Goal: Transaction & Acquisition: Purchase product/service

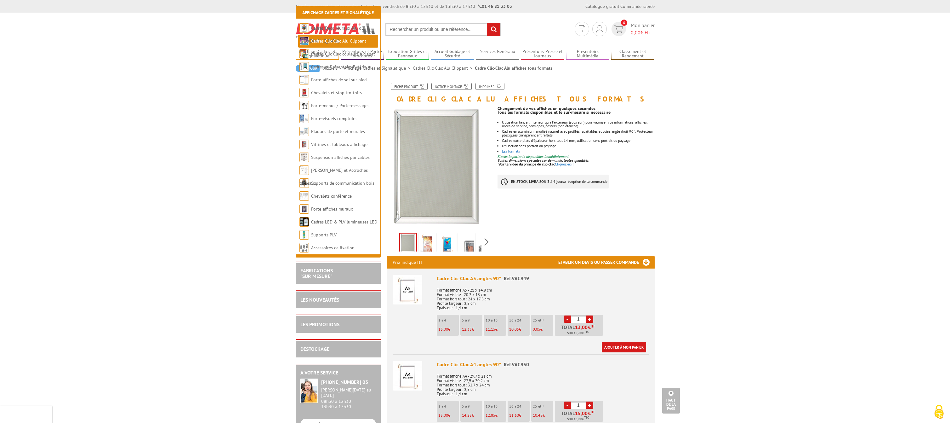
scroll to position [964, 0]
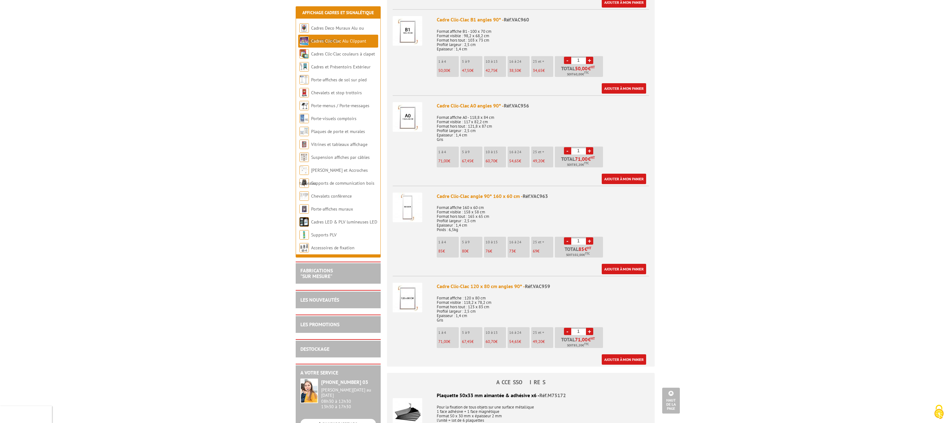
click at [510, 196] on div "Cadre Clic-Clac angle 90° 160 x 60 cm - Réf.VAC963" at bounding box center [543, 195] width 212 height 7
click at [634, 195] on div "Cadre Clic-Clac angle 90° 160 x 60 cm - Réf.VAC963" at bounding box center [543, 195] width 212 height 7
click at [590, 242] on link "+" at bounding box center [589, 240] width 7 height 7
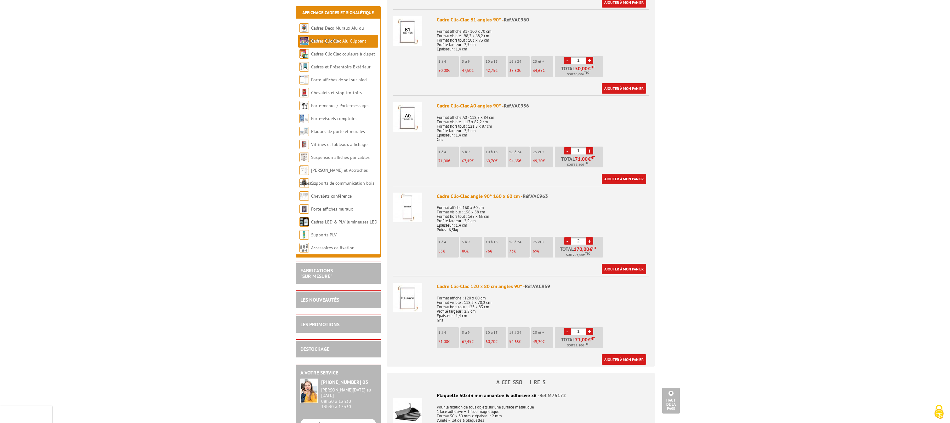
click at [590, 242] on link "+" at bounding box center [589, 240] width 7 height 7
click at [569, 238] on link "-" at bounding box center [567, 240] width 7 height 7
click at [591, 240] on link "+" at bounding box center [589, 240] width 7 height 7
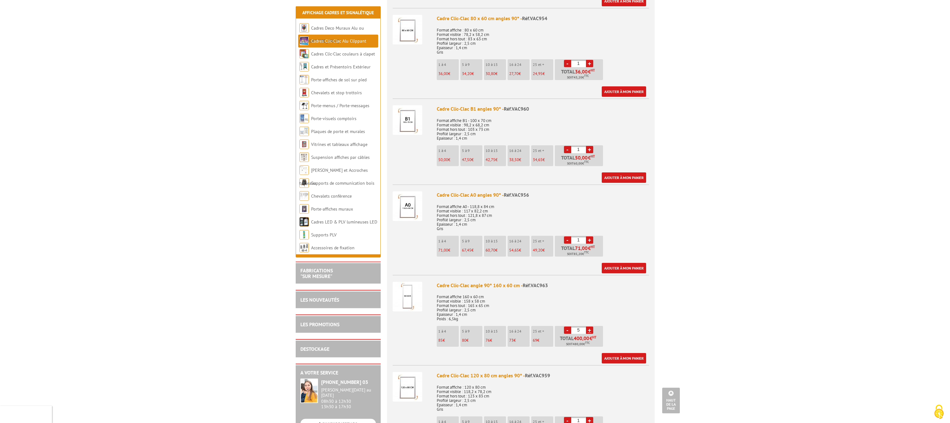
scroll to position [867, 0]
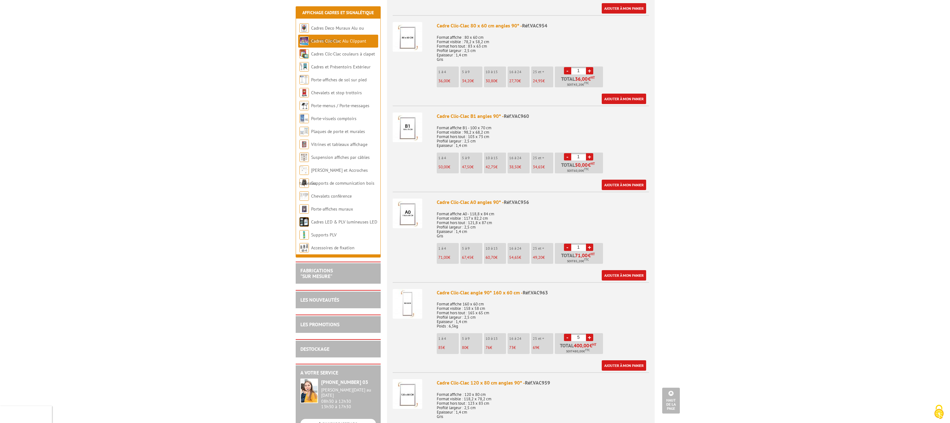
click at [621, 308] on p "Format affiche 160 x 60 cm Format visible : 158 x 58 cm Format hors tout : 165 …" at bounding box center [543, 312] width 212 height 31
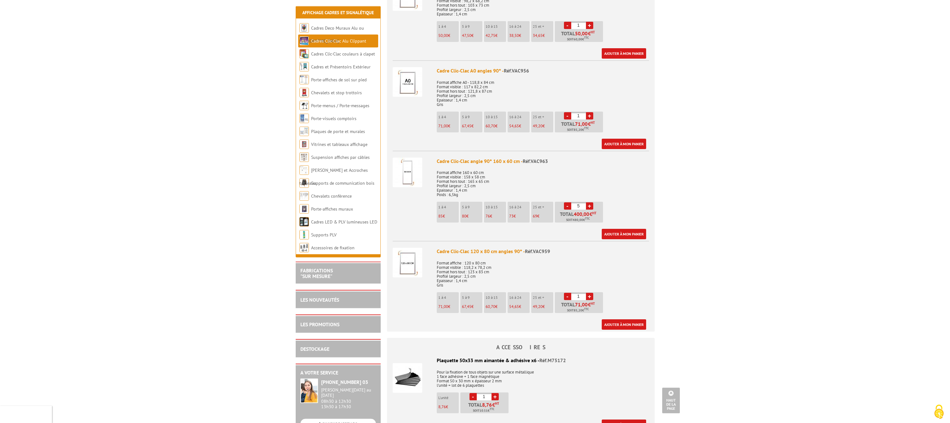
scroll to position [996, 0]
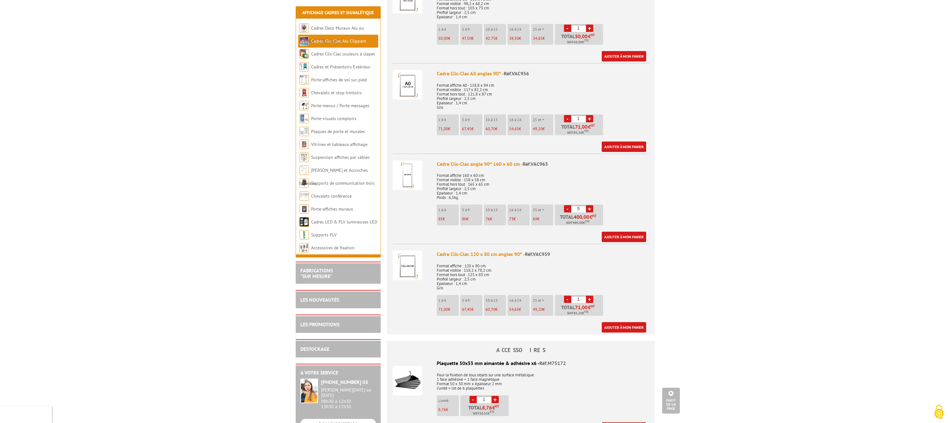
click at [645, 173] on p "Format affiche 160 x 60 cm Format visible : 158 x 58 cm Format hors tout : 165 …" at bounding box center [543, 184] width 212 height 31
click at [566, 210] on link "-" at bounding box center [567, 208] width 7 height 7
click at [591, 209] on link "+" at bounding box center [589, 208] width 7 height 7
click at [568, 209] on link "-" at bounding box center [567, 208] width 7 height 7
click at [567, 209] on link "-" at bounding box center [567, 208] width 7 height 7
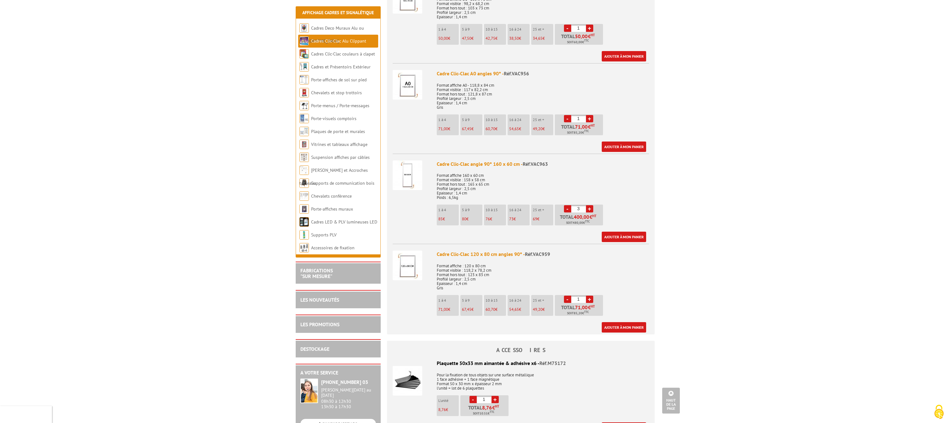
click at [592, 209] on link "+" at bounding box center [589, 208] width 7 height 7
click at [591, 209] on link "+" at bounding box center [589, 208] width 7 height 7
click at [566, 208] on link "-" at bounding box center [567, 208] width 7 height 7
click at [590, 208] on link "+" at bounding box center [589, 208] width 7 height 7
type input "5"
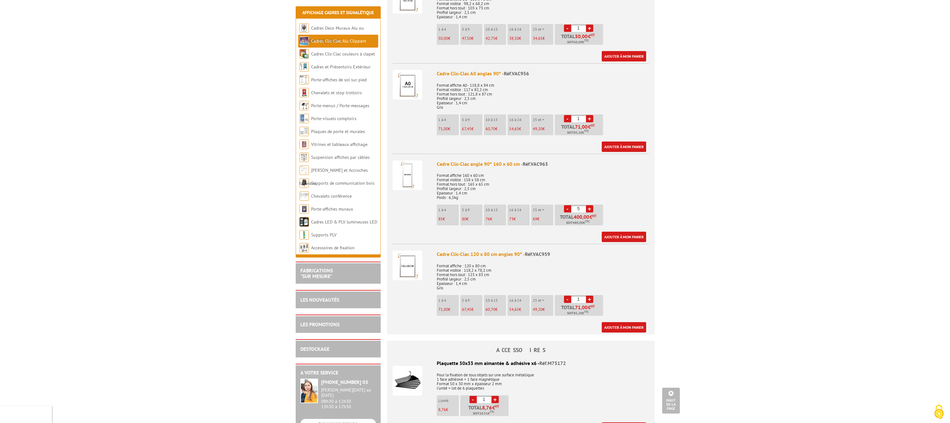
drag, startPoint x: 807, startPoint y: 306, endPoint x: 803, endPoint y: 307, distance: 3.9
click at [806, 306] on body "Nos équipes sont à votre service du lundi au vendredi de 8h30 à 12h30 et de 13h…" at bounding box center [475, 256] width 950 height 2504
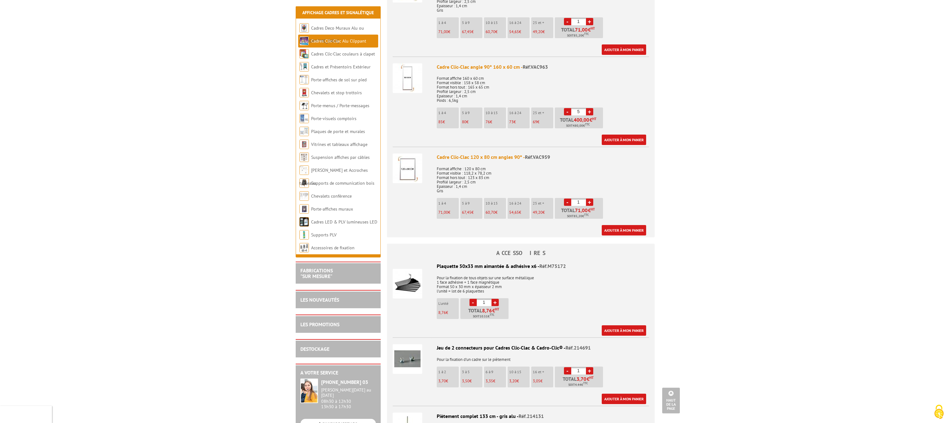
scroll to position [1092, 0]
click at [785, 208] on body "Nos équipes sont à votre service du lundi au vendredi de 8h30 à 12h30 et de 13h…" at bounding box center [475, 160] width 950 height 2504
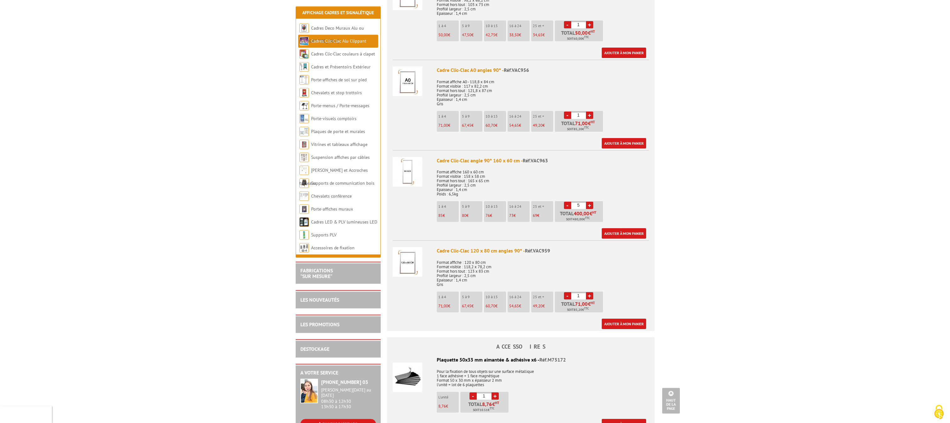
scroll to position [996, 0]
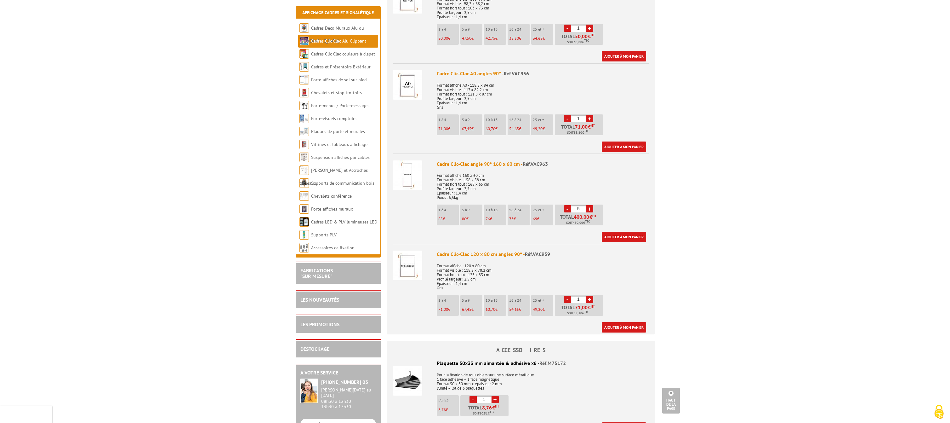
click at [538, 163] on span "Réf.VAC963" at bounding box center [535, 164] width 25 height 6
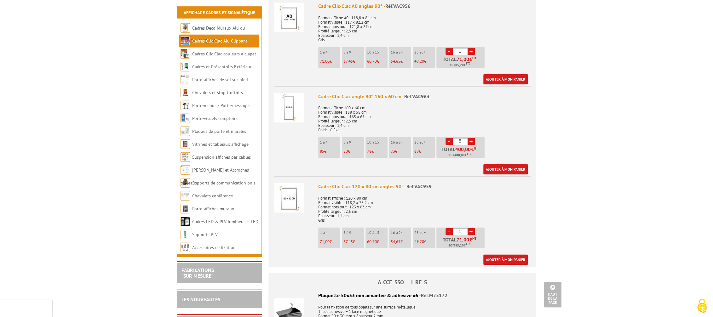
scroll to position [1062, 0]
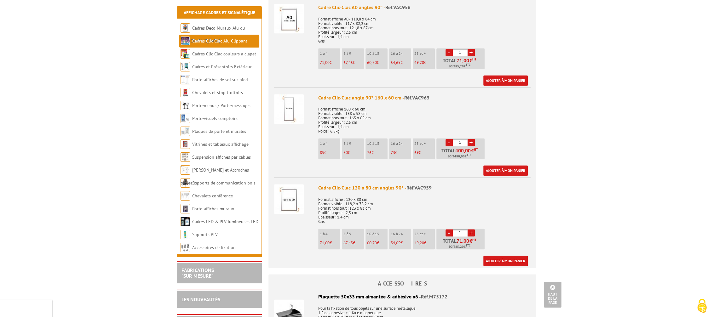
click at [392, 96] on div "Cadre Clic-Clac angle 90° 160 x 60 cm - Réf.VAC963" at bounding box center [424, 97] width 212 height 7
click at [423, 96] on span "Réf.VAC963" at bounding box center [416, 97] width 25 height 6
click at [423, 97] on span "Réf.VAC963" at bounding box center [416, 97] width 25 height 6
click at [285, 100] on img at bounding box center [289, 109] width 30 height 30
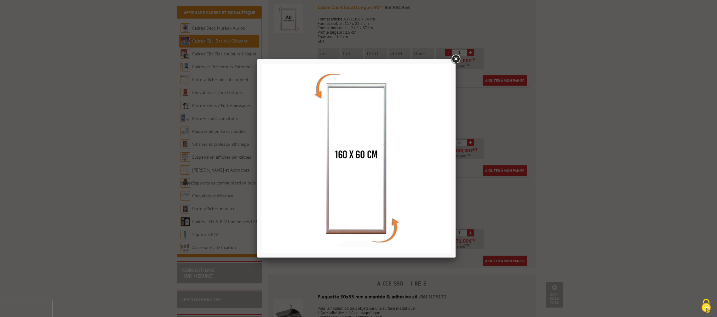
click at [456, 58] on link at bounding box center [455, 59] width 11 height 11
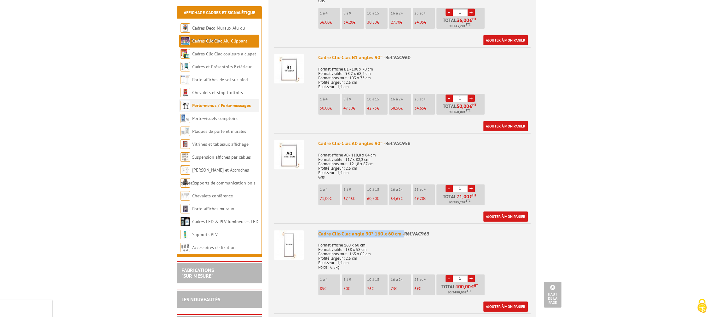
scroll to position [1028, 0]
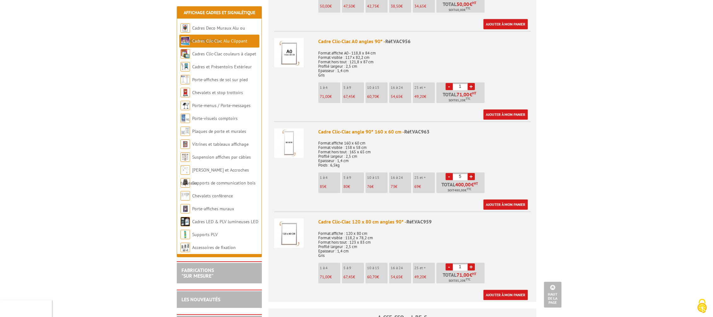
click at [614, 173] on body "Nos équipes sont à votre service du lundi au vendredi de 8h30 à 12h30 et de 13h…" at bounding box center [356, 224] width 713 height 2504
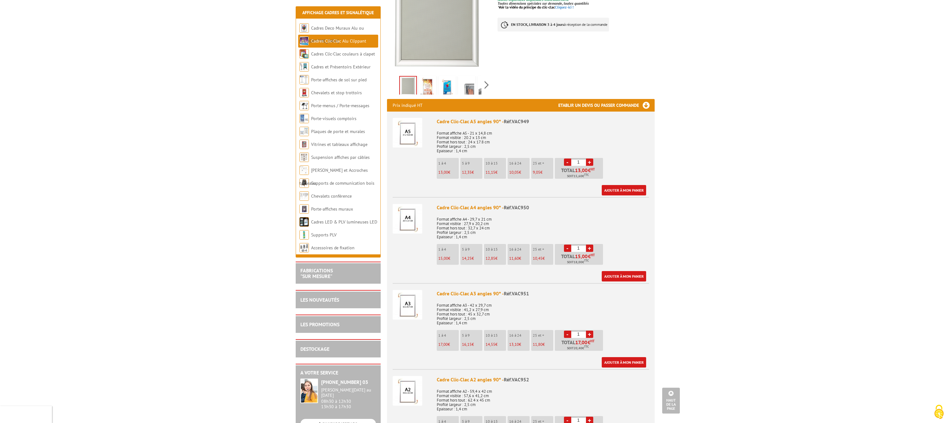
scroll to position [0, 0]
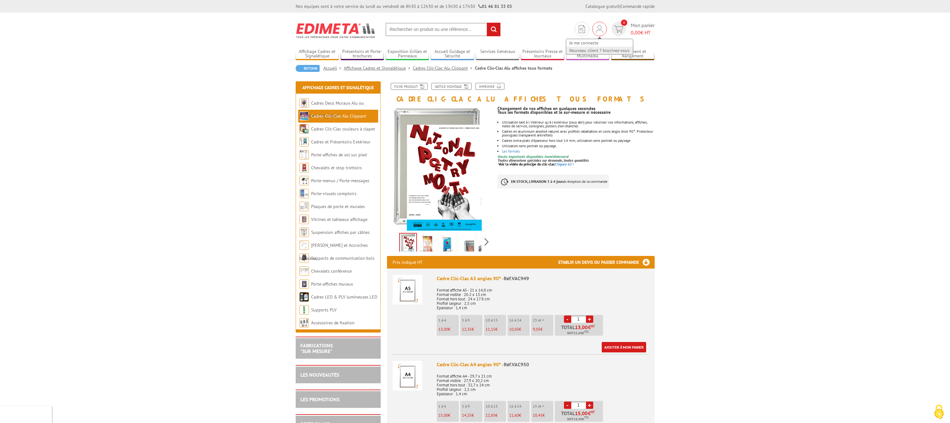
click at [593, 50] on link "Nouveau client ? Inscrivez-vous" at bounding box center [599, 51] width 67 height 8
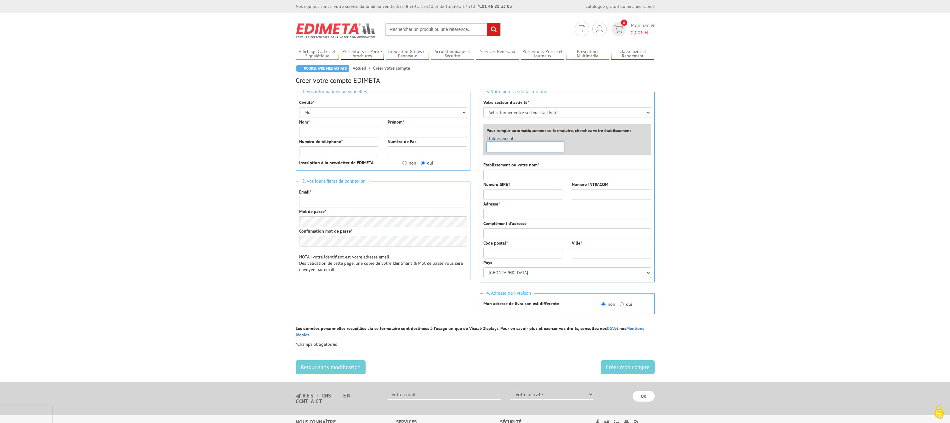
click at [520, 145] on input "text" at bounding box center [526, 146] width 78 height 11
click at [483, 107] on select "Sélectionner votre secteur d'activité Administrations et collectivités Magasins…" at bounding box center [567, 112] width 168 height 11
select select "877"
click option "Magasins et commerces" at bounding box center [0, 0] width 0 height 0
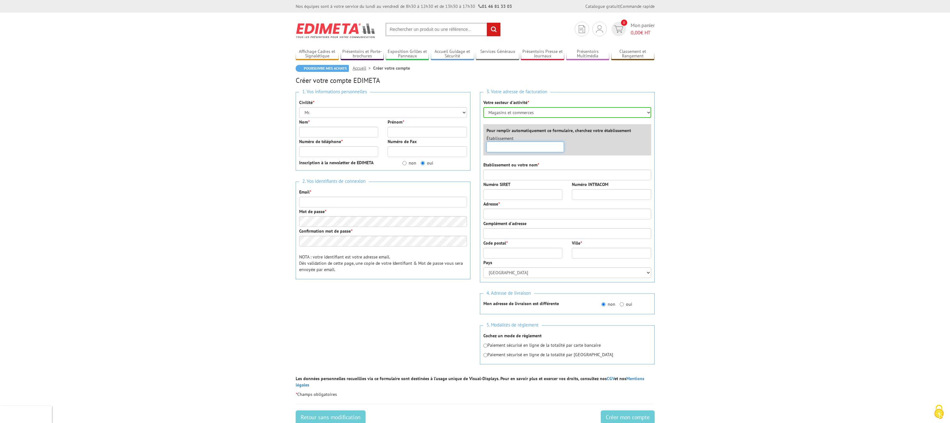
click at [507, 145] on input "text" at bounding box center [526, 146] width 78 height 11
type input "e"
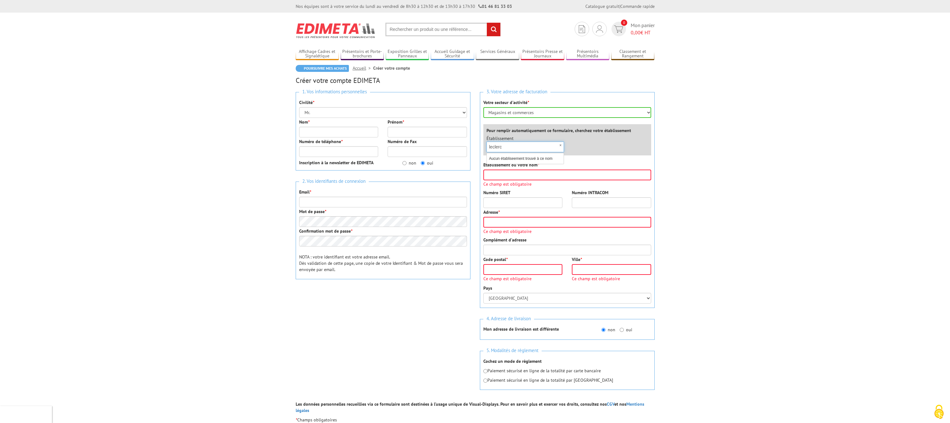
drag, startPoint x: 505, startPoint y: 146, endPoint x: 480, endPoint y: 144, distance: 25.9
click at [487, 145] on input "leclerc" at bounding box center [526, 146] width 78 height 11
type input "briodis"
click at [562, 146] on div "×" at bounding box center [526, 146] width 78 height 11
click at [527, 150] on input "text" at bounding box center [526, 146] width 78 height 11
